Goal: Task Accomplishment & Management: Manage account settings

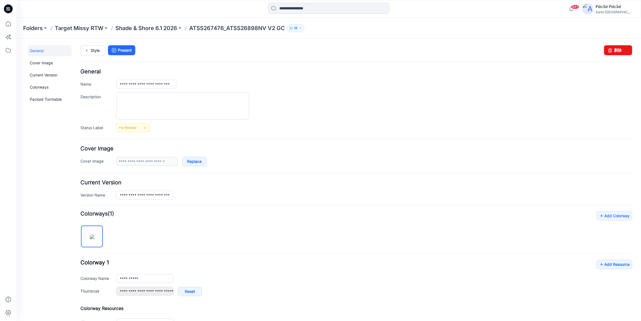
scroll to position [96, 0]
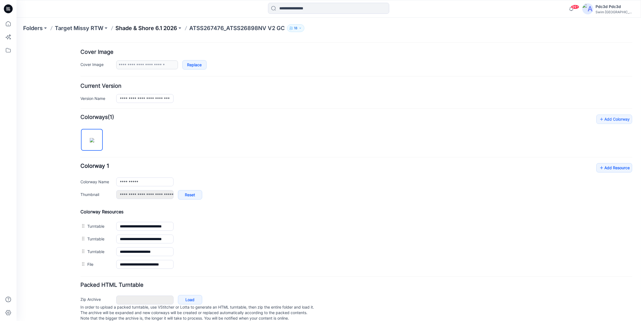
click at [140, 26] on p "Shade & Shore 6.1 2026" at bounding box center [147, 28] width 62 height 8
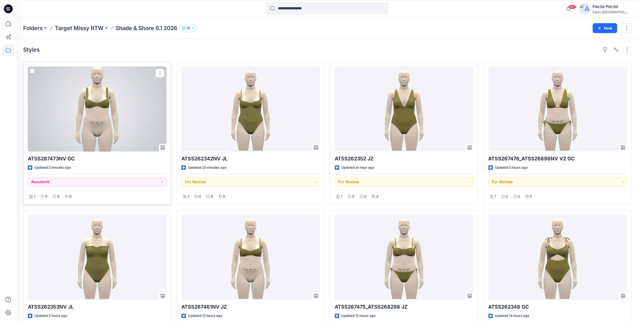
click at [124, 110] on div at bounding box center [97, 108] width 139 height 85
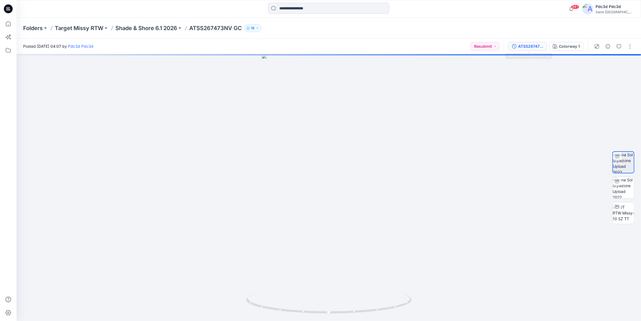
click at [540, 47] on div "ATSS267473NV GC" at bounding box center [531, 46] width 25 height 6
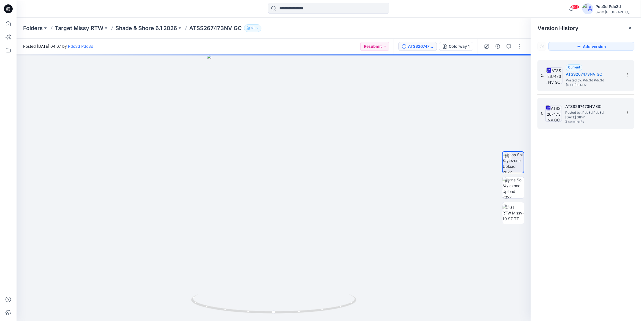
click at [587, 115] on span "Thursday, September 11, 2025 08:41" at bounding box center [593, 117] width 55 height 4
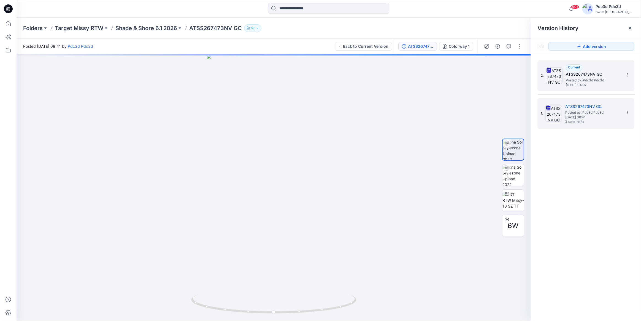
click at [584, 81] on span "Posted by: Pdc3d Pdc3d" at bounding box center [593, 80] width 55 height 6
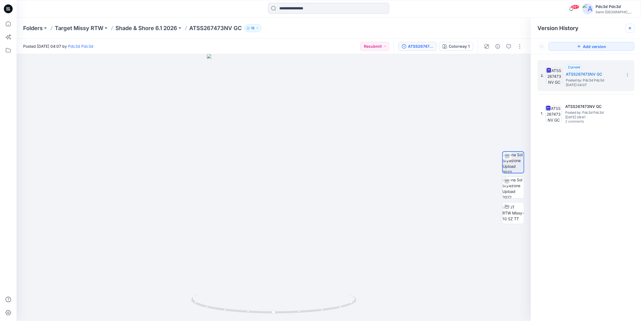
click at [631, 27] on icon at bounding box center [630, 28] width 4 height 4
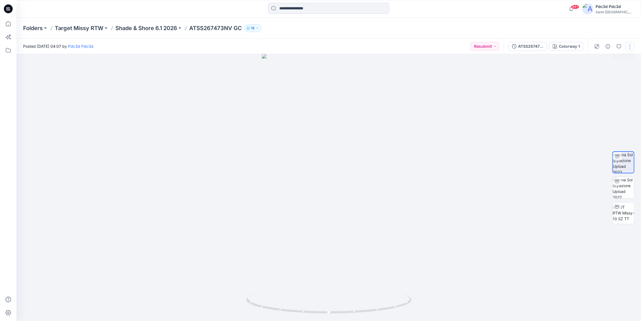
click at [634, 47] on button "button" at bounding box center [630, 46] width 9 height 9
click at [606, 75] on button "Edit" at bounding box center [607, 74] width 51 height 10
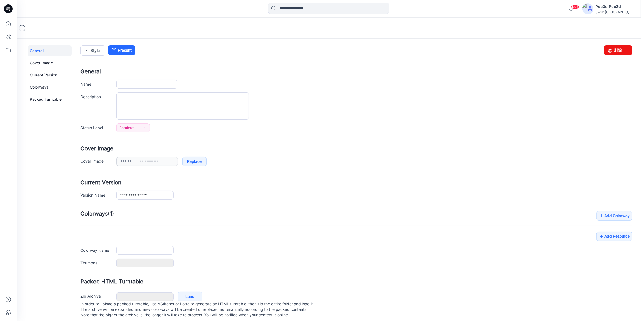
type input "**********"
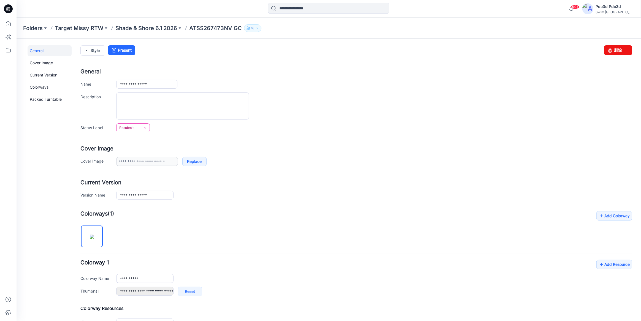
click at [141, 129] on link "Resubmit" at bounding box center [133, 127] width 34 height 9
click at [145, 152] on link "For Review" at bounding box center [140, 151] width 44 height 12
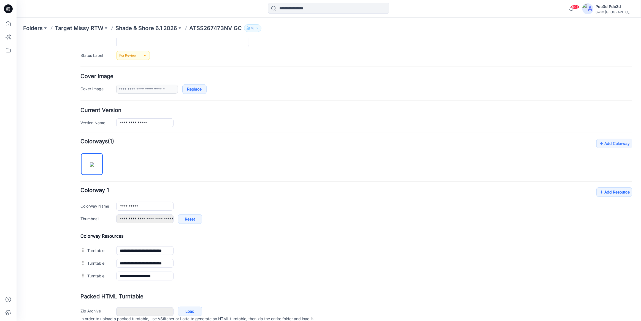
scroll to position [75, 0]
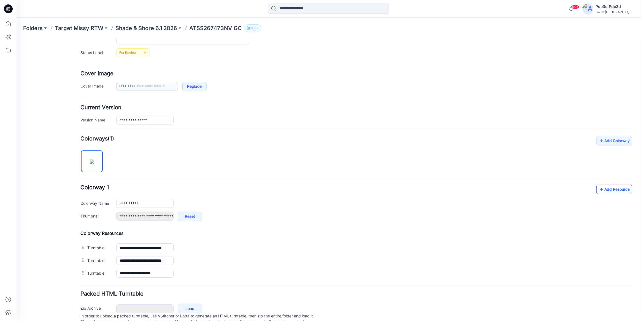
click at [599, 190] on icon at bounding box center [602, 188] width 6 height 9
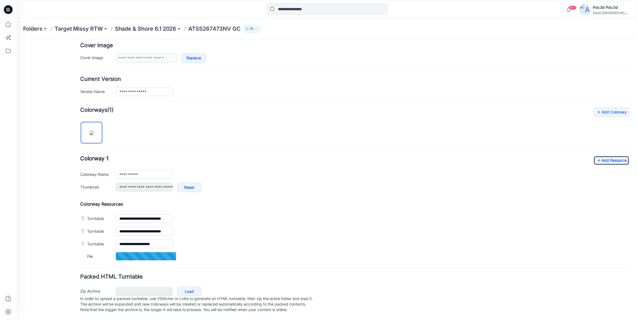
scroll to position [109, 0]
click at [302, 158] on div "**********" at bounding box center [356, 176] width 552 height 42
click at [8, 26] on icon at bounding box center [8, 23] width 5 height 5
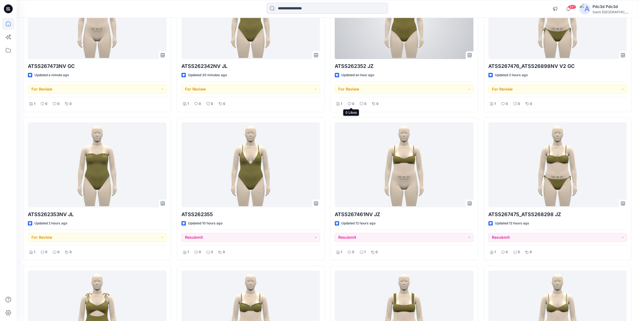
scroll to position [150, 0]
